Goal: Information Seeking & Learning: Learn about a topic

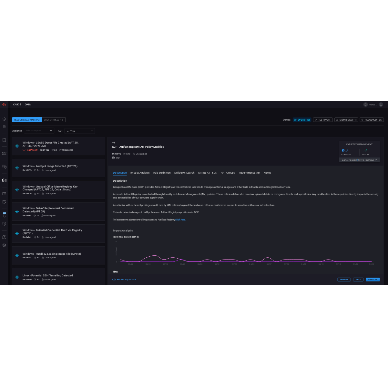
scroll to position [6288, 0]
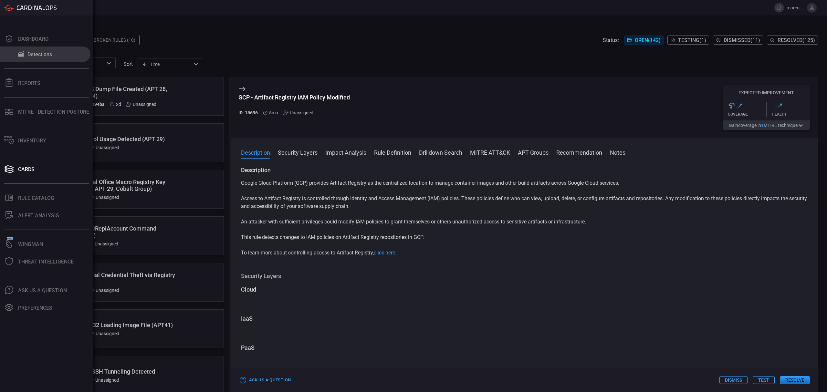
click at [42, 53] on div "Detections" at bounding box center [39, 54] width 25 height 6
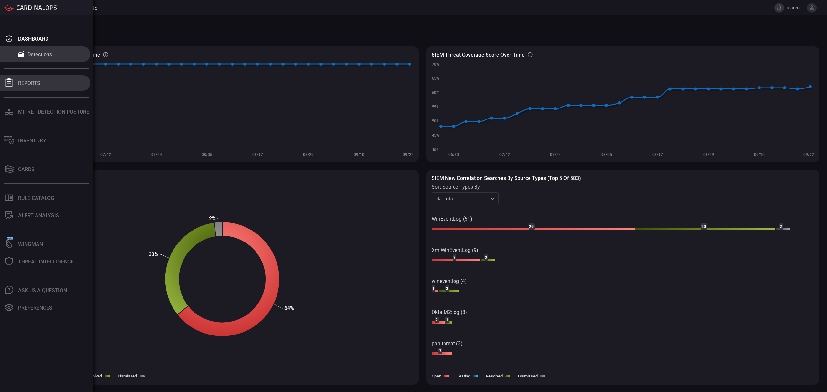
click at [28, 86] on div "Reports" at bounding box center [29, 83] width 22 height 6
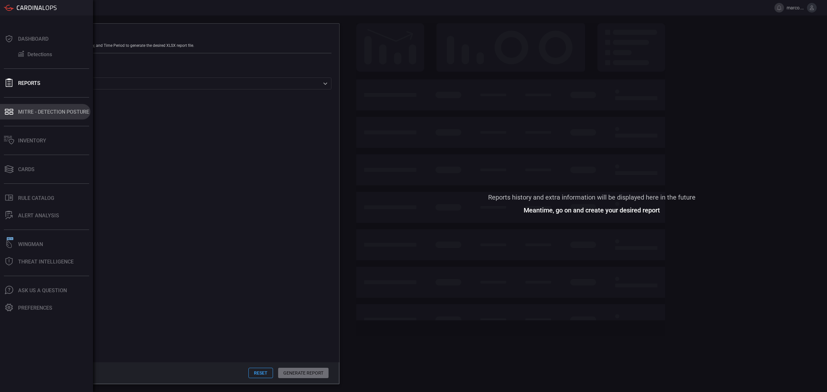
click at [19, 112] on div "MITRE - Detection Posture" at bounding box center [53, 112] width 71 height 6
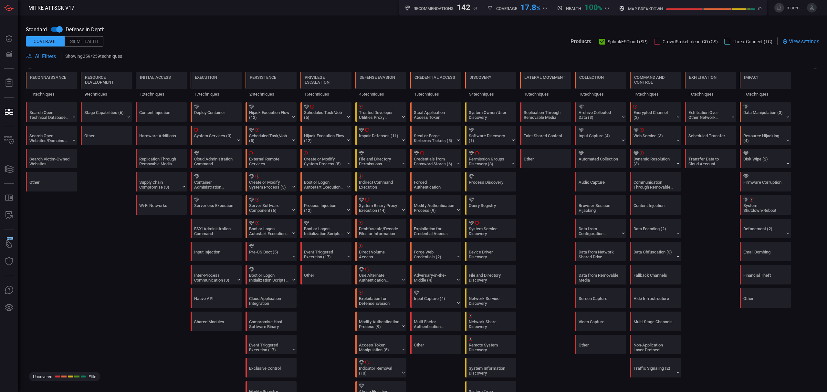
scroll to position [172, 0]
click at [388, 183] on div "Audio Capture" at bounding box center [601, 183] width 51 height 19
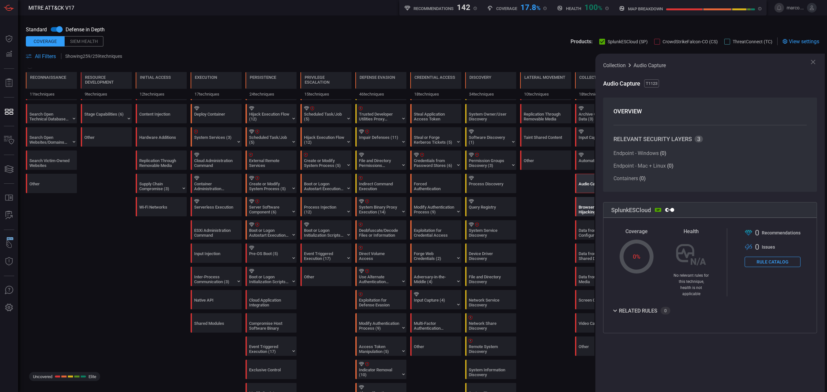
click at [388, 209] on div "Browser Session Hijacking" at bounding box center [598, 210] width 40 height 10
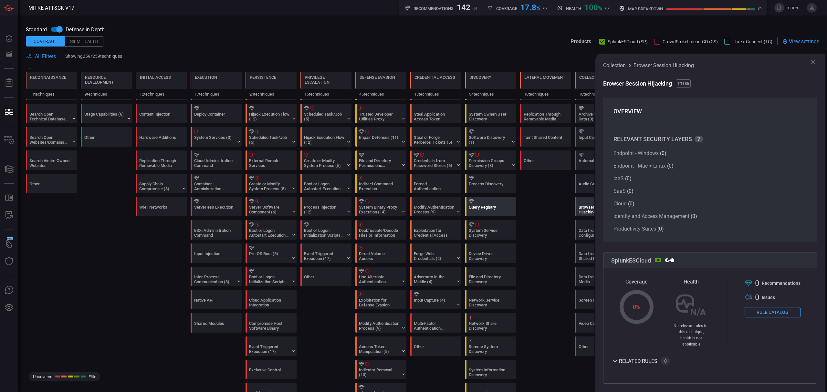
click at [388, 216] on div "Query Registry" at bounding box center [492, 206] width 51 height 19
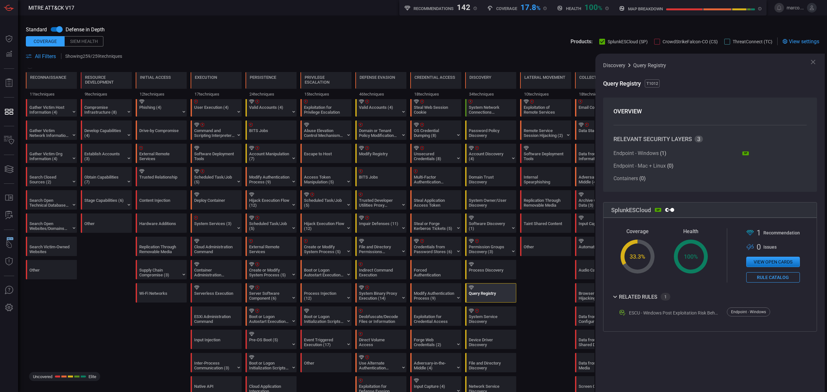
scroll to position [0, 0]
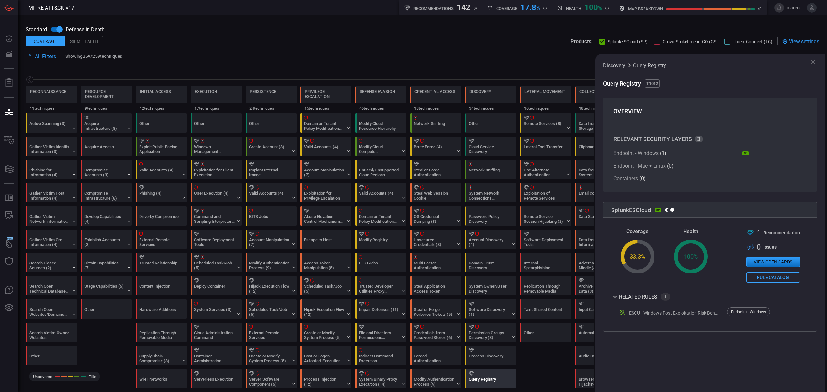
click at [388, 42] on div at bounding box center [657, 42] width 6 height 6
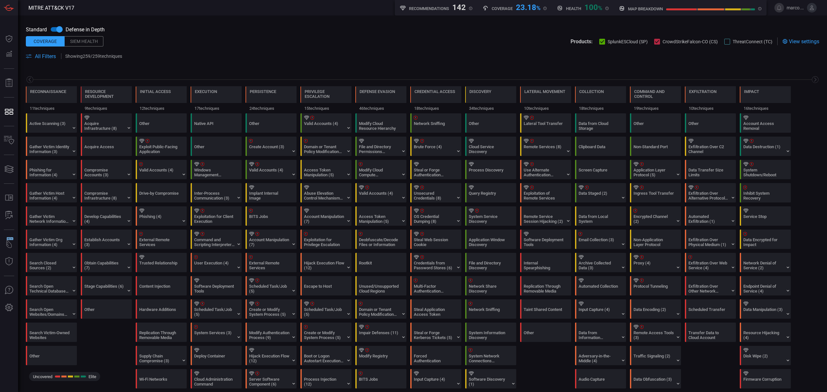
click at [388, 41] on div at bounding box center [727, 42] width 6 height 6
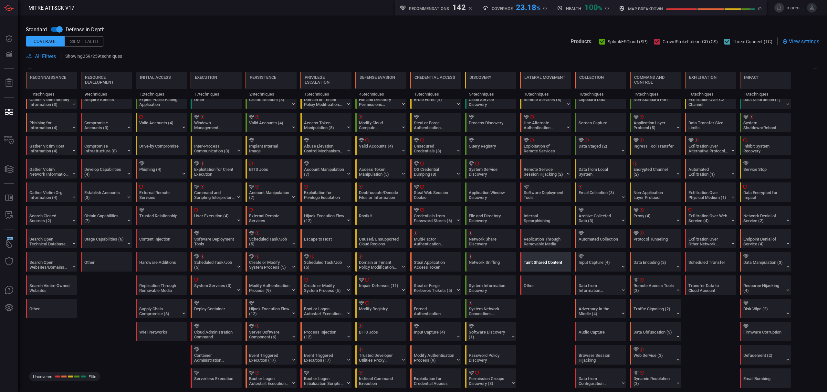
scroll to position [43, 0]
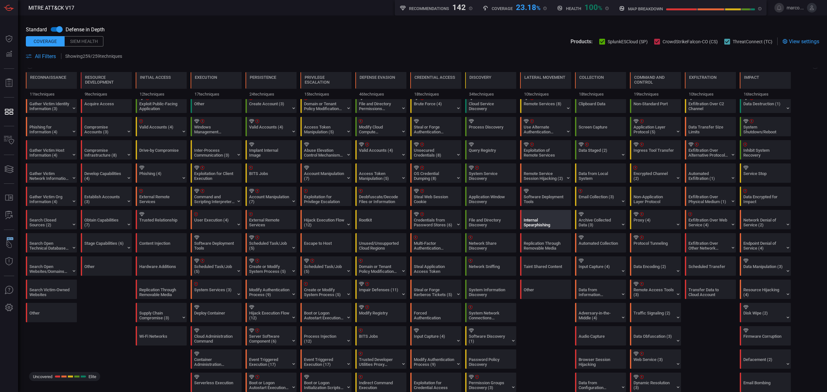
click at [388, 225] on div "Internal Spearphishing" at bounding box center [543, 223] width 40 height 10
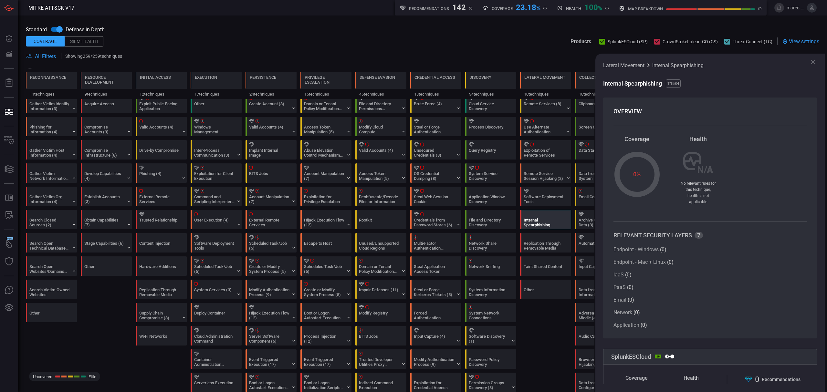
scroll to position [215, 0]
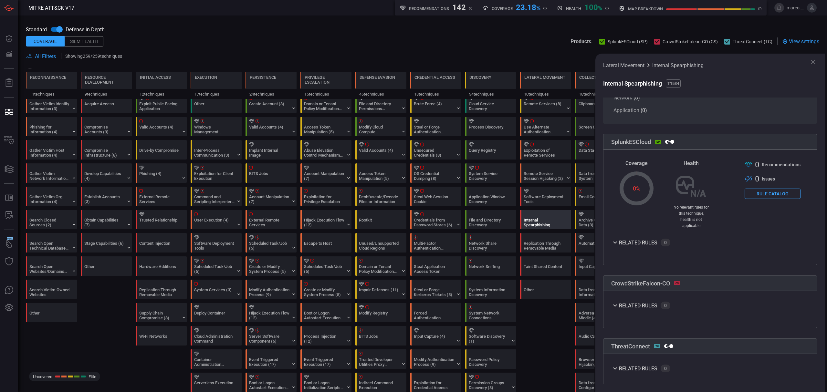
click at [388, 189] on button "Rule Catalog" at bounding box center [772, 194] width 56 height 10
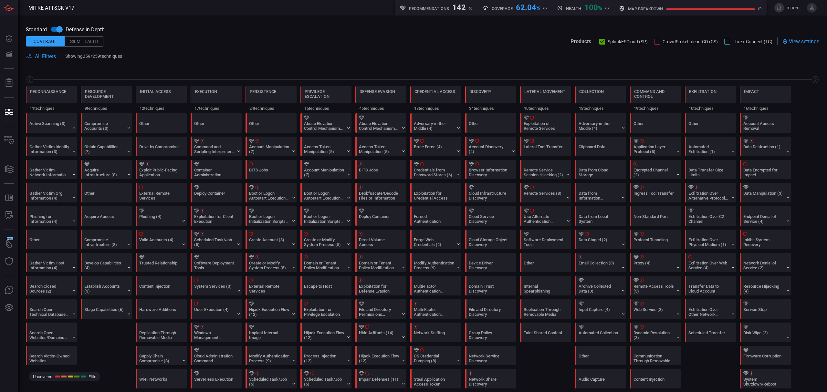
click at [86, 40] on div "Siem Health" at bounding box center [84, 41] width 39 height 10
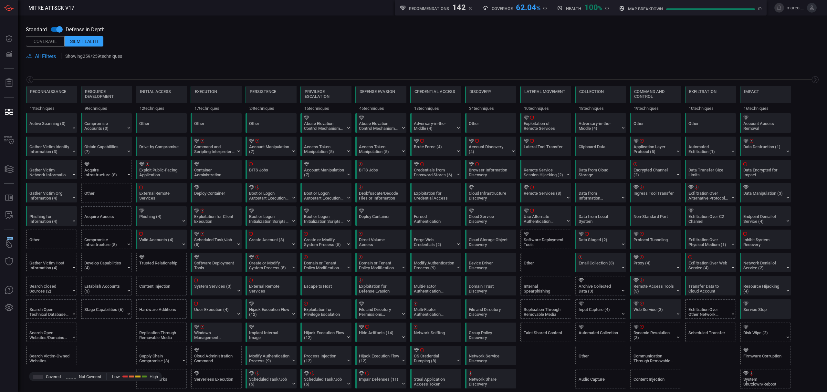
click at [43, 43] on div "Coverage" at bounding box center [45, 41] width 39 height 10
click at [56, 27] on input "checkbox" at bounding box center [53, 29] width 37 height 12
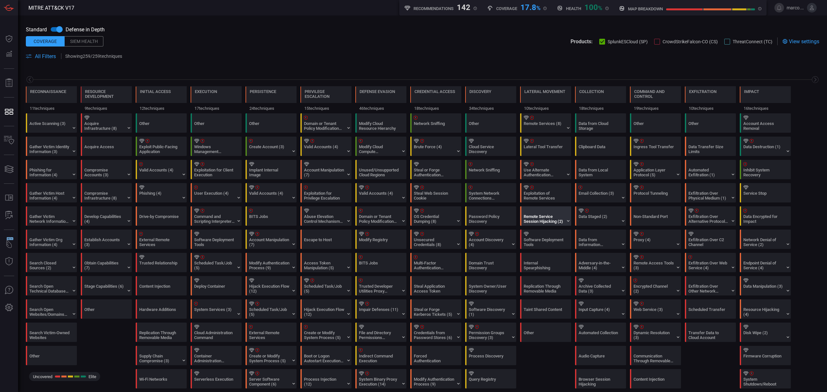
click at [563, 210] on div at bounding box center [546, 211] width 46 height 4
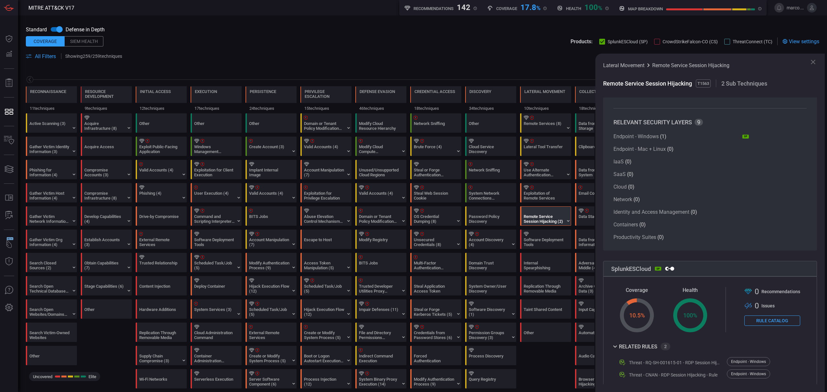
scroll to position [25, 0]
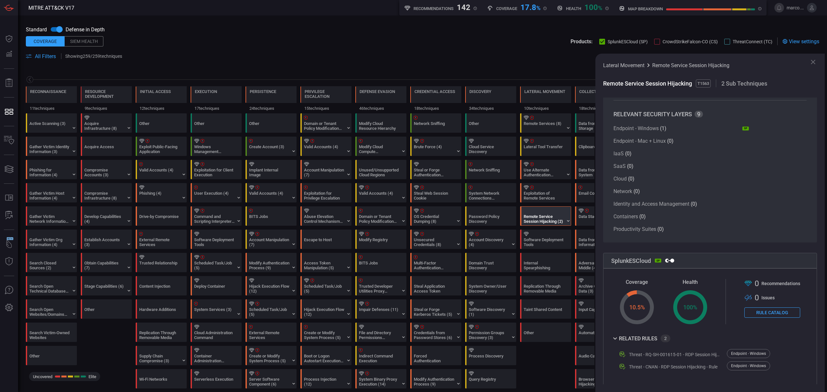
click at [486, 57] on span at bounding box center [473, 56] width 692 height 8
click at [810, 61] on icon at bounding box center [813, 62] width 8 height 8
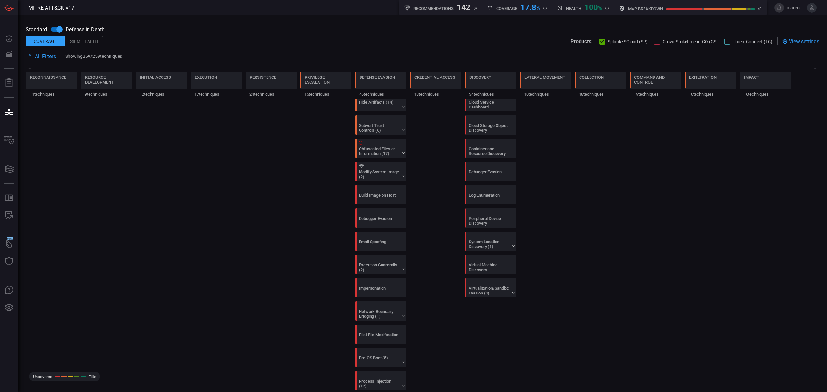
scroll to position [646, 0]
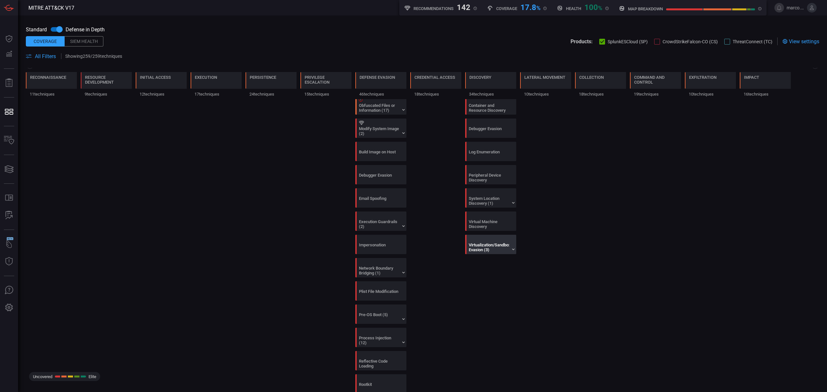
click at [488, 252] on div "Virtualization/Sandbox Evasion (3)" at bounding box center [489, 248] width 40 height 10
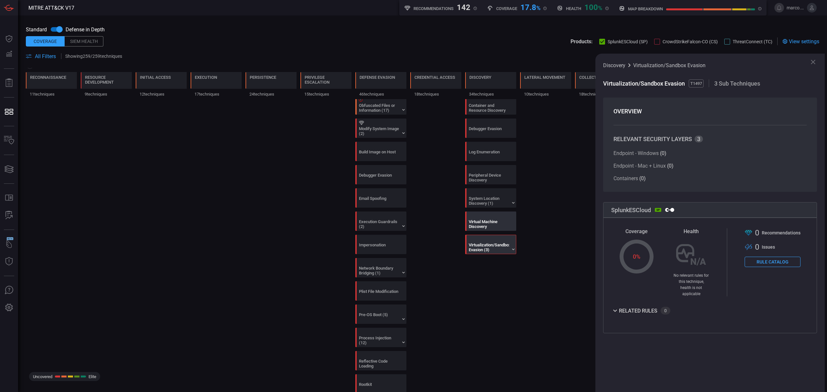
click at [489, 218] on div at bounding box center [492, 216] width 46 height 4
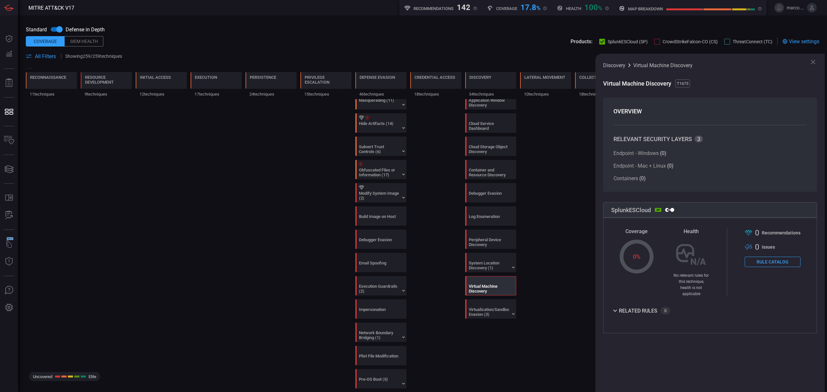
scroll to position [517, 0]
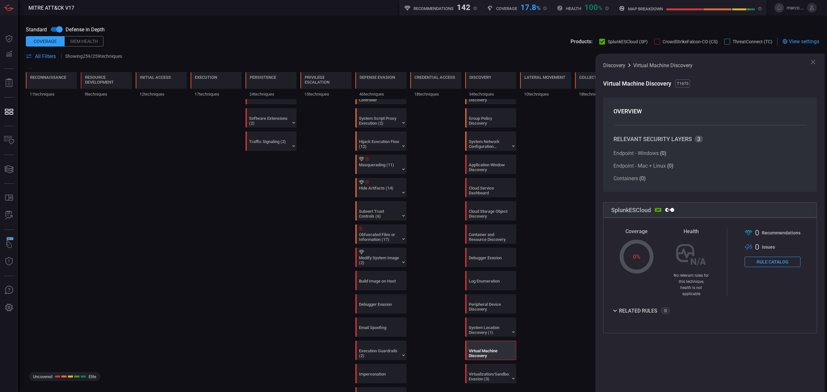
click at [813, 62] on icon at bounding box center [812, 62] width 5 height 5
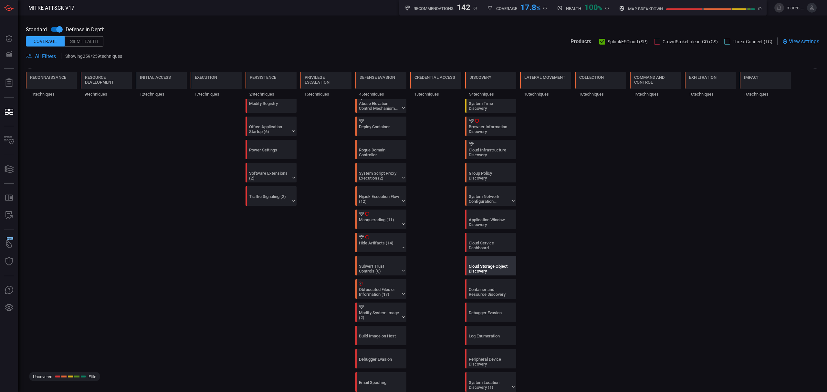
scroll to position [387, 0]
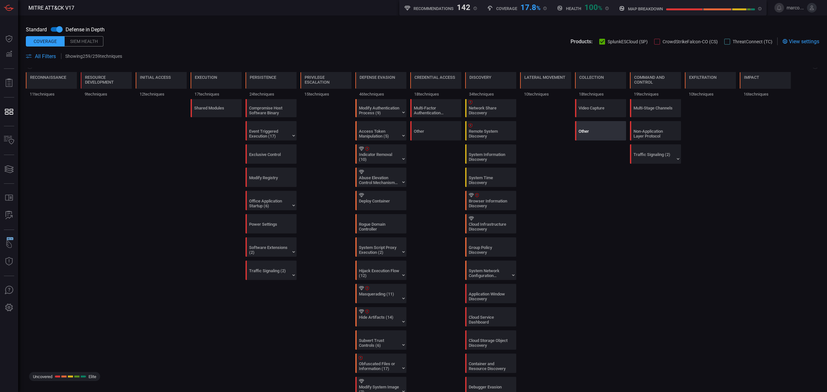
click at [591, 136] on div "Other" at bounding box center [598, 134] width 40 height 10
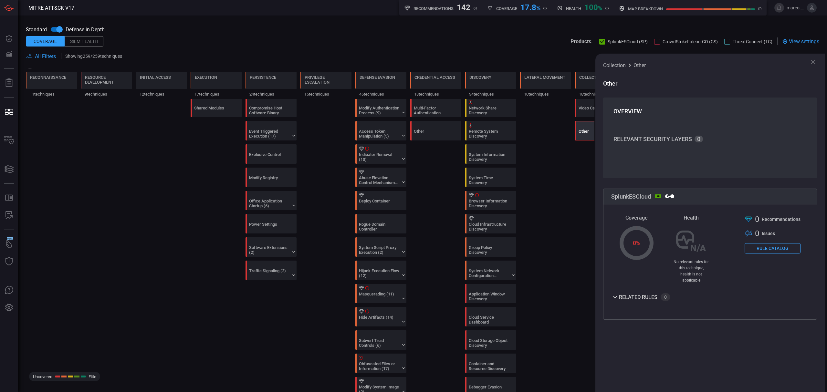
click at [812, 60] on icon at bounding box center [813, 62] width 8 height 8
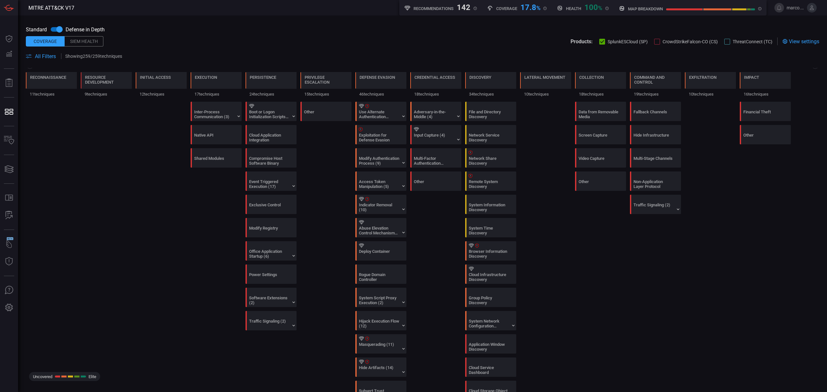
scroll to position [215, 0]
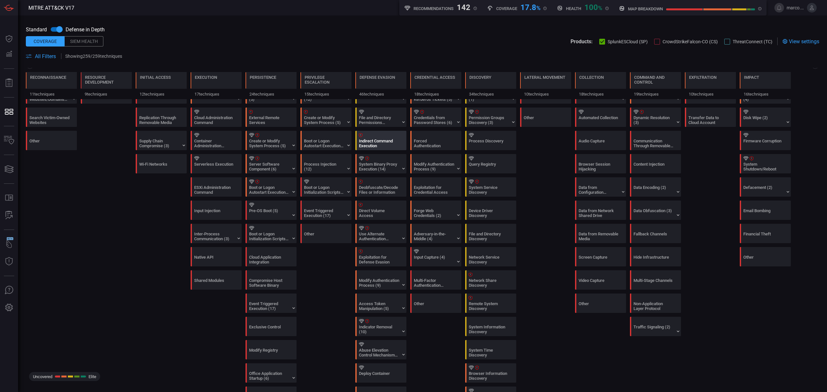
click at [365, 144] on div "Indirect Command Execution" at bounding box center [379, 144] width 40 height 10
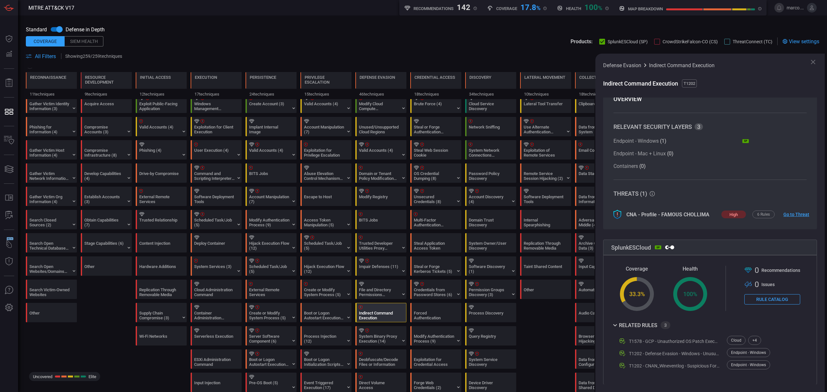
scroll to position [0, 0]
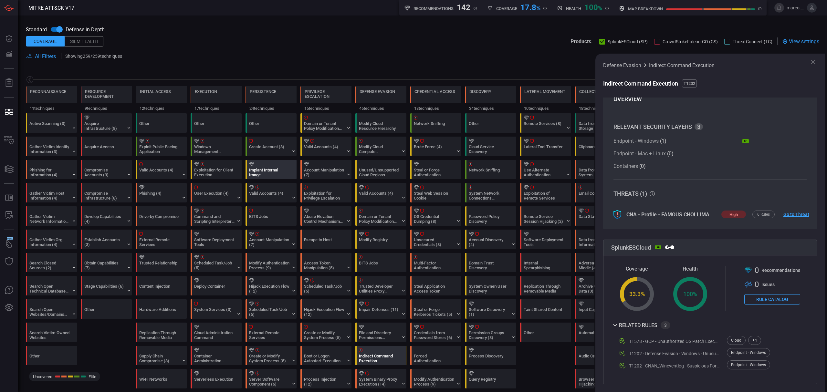
click at [258, 169] on div "Implant Internal Image" at bounding box center [269, 173] width 40 height 10
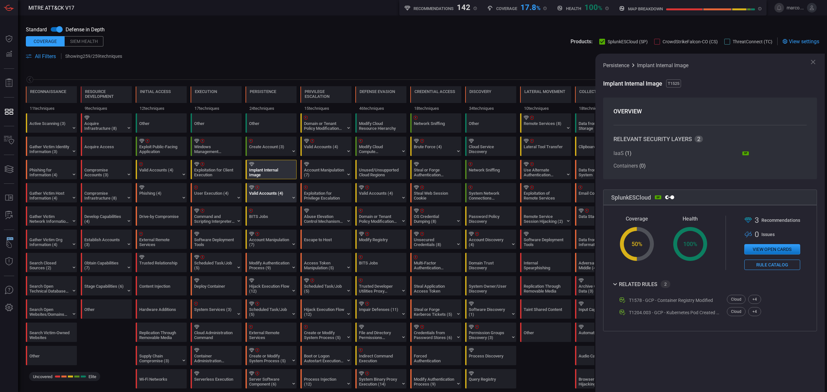
click at [261, 194] on div "Valid Accounts (4)" at bounding box center [269, 196] width 40 height 10
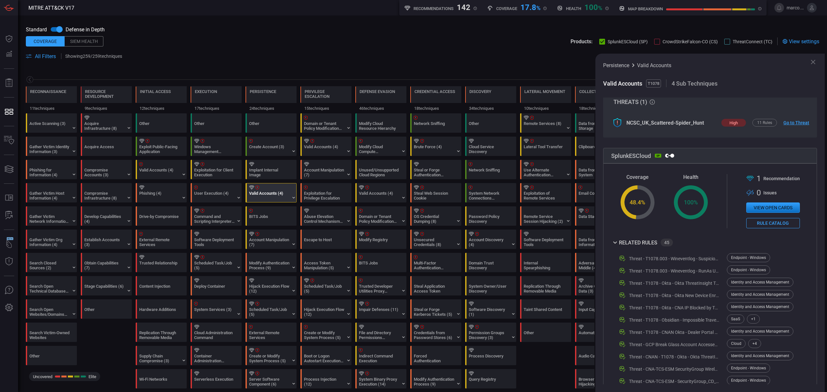
scroll to position [198, 0]
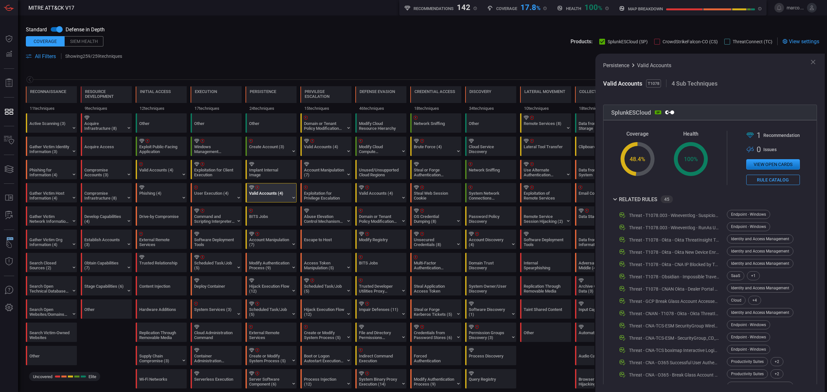
click at [290, 196] on div "Valid Accounts (4)" at bounding box center [272, 192] width 51 height 19
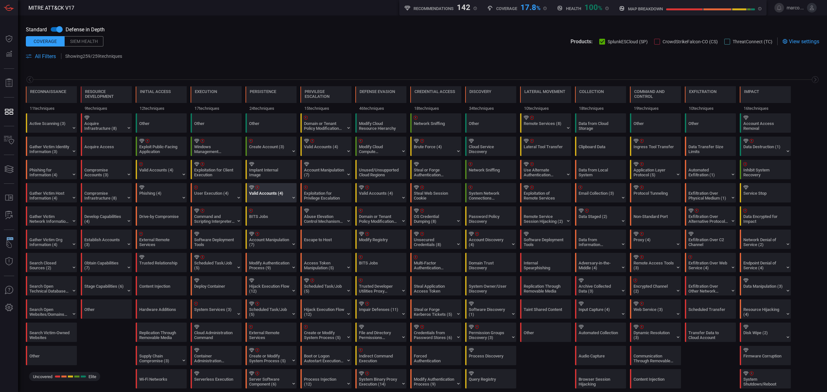
click at [294, 201] on div "Valid Accounts (4)" at bounding box center [272, 192] width 51 height 19
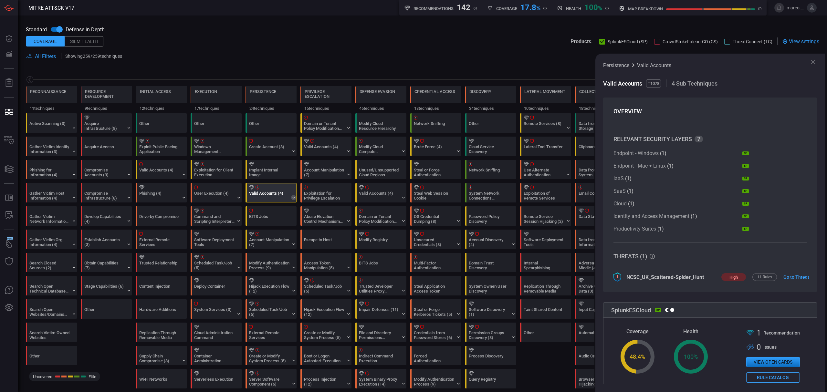
click at [294, 198] on icon at bounding box center [293, 198] width 3 height 2
click at [279, 204] on div "Cloud Accounts" at bounding box center [272, 207] width 51 height 11
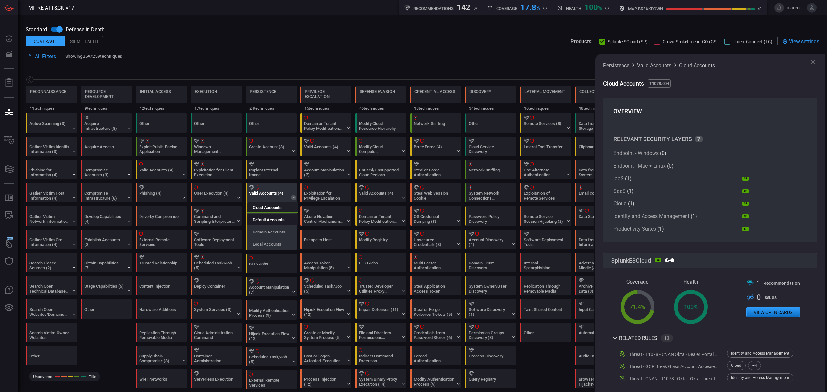
click at [277, 217] on div "Default Accounts" at bounding box center [272, 219] width 51 height 11
click at [275, 230] on label "Domain Accounts" at bounding box center [269, 232] width 33 height 5
click at [275, 243] on label "Local Accounts" at bounding box center [267, 244] width 29 height 5
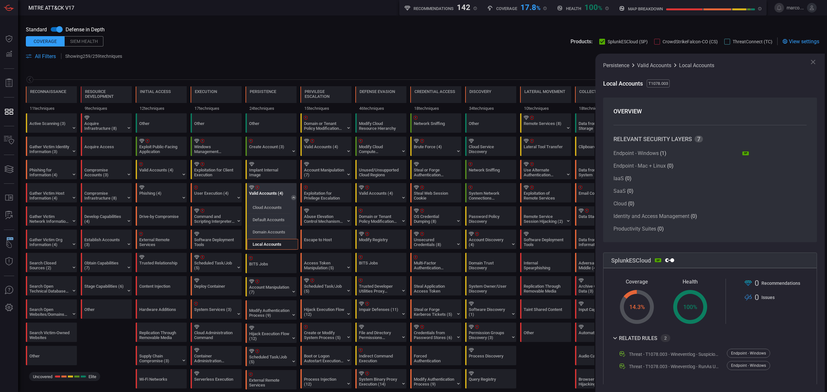
click at [278, 194] on div "Valid Accounts (4)" at bounding box center [269, 196] width 40 height 10
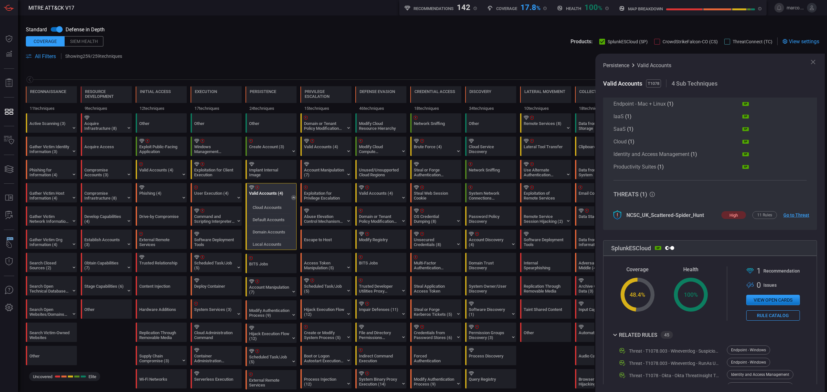
scroll to position [215, 0]
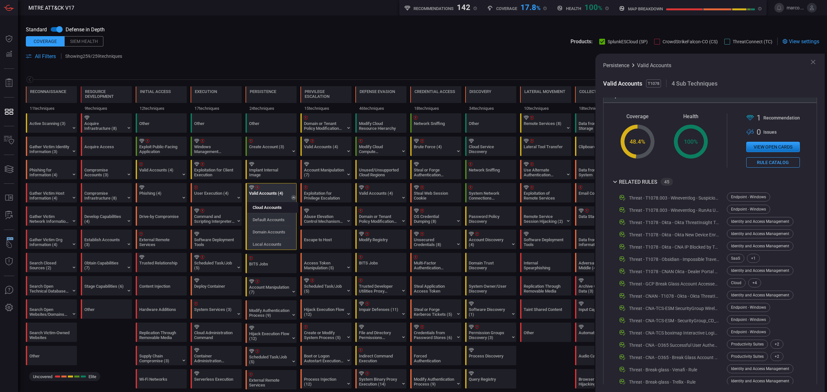
click at [260, 205] on div "Cloud Accounts" at bounding box center [272, 207] width 51 height 11
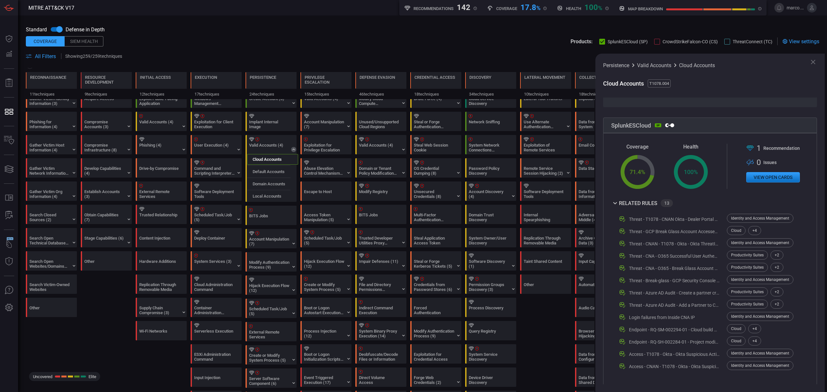
scroll to position [0, 0]
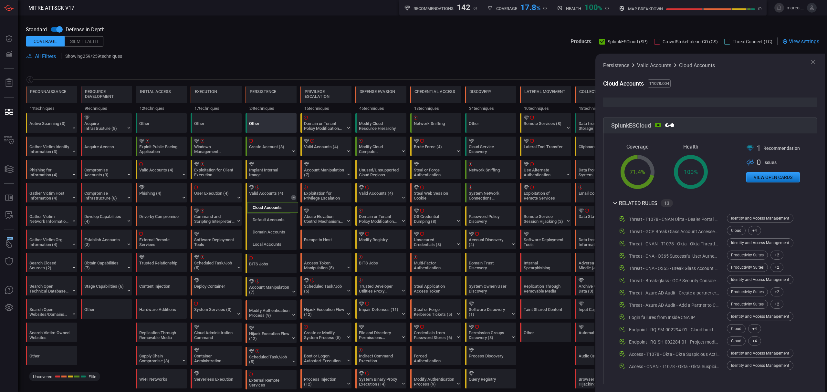
click at [259, 125] on div "Other" at bounding box center [269, 126] width 40 height 10
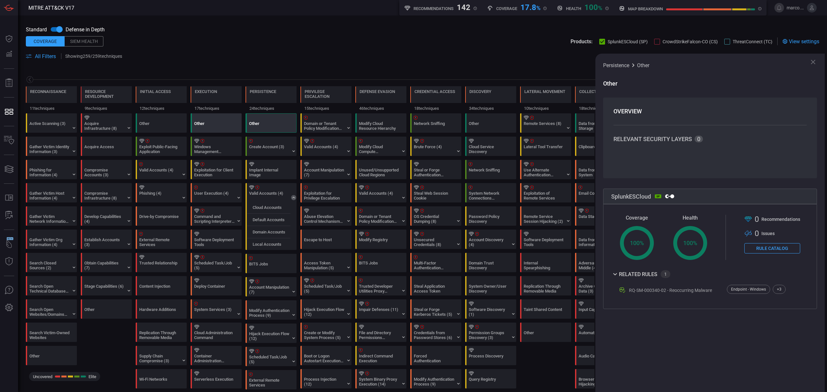
click at [232, 125] on div "Other" at bounding box center [214, 126] width 40 height 10
click at [164, 124] on div "Other" at bounding box center [159, 126] width 40 height 10
click at [225, 150] on div "Windows Management Instrumentation" at bounding box center [214, 149] width 40 height 10
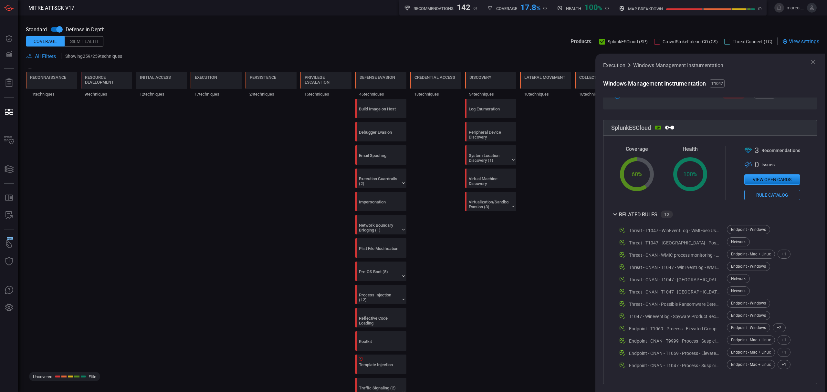
scroll to position [813, 0]
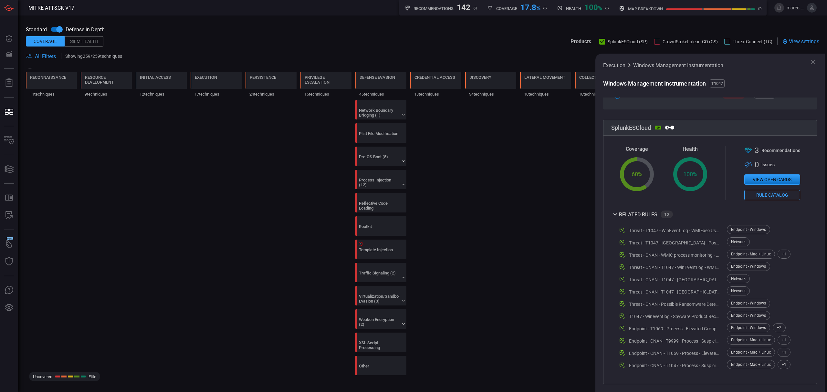
click at [812, 61] on icon at bounding box center [813, 62] width 8 height 8
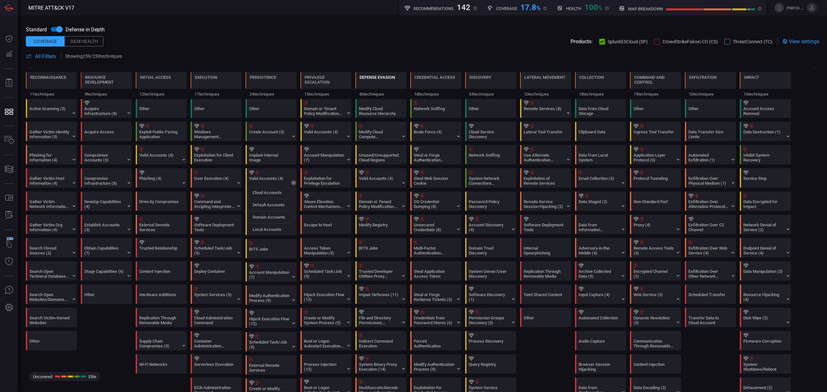
scroll to position [0, 0]
